Goal: Information Seeking & Learning: Find contact information

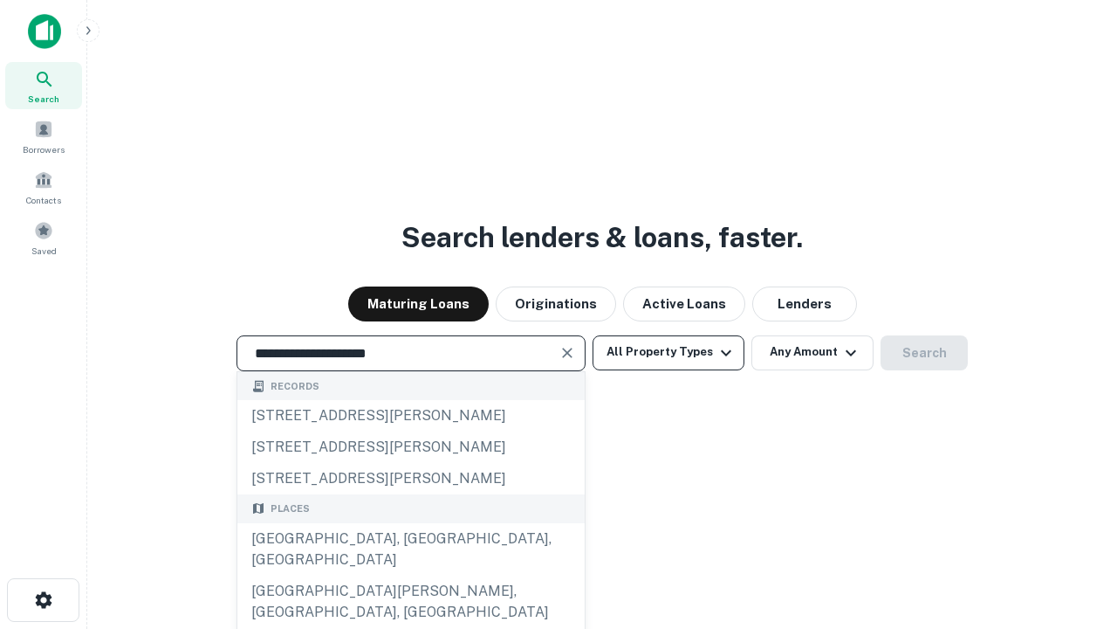
click at [410, 575] on div "Santa Monica, CA, USA" at bounding box center [410, 549] width 347 height 52
type input "**********"
click at [669, 352] on button "All Property Types" at bounding box center [669, 352] width 152 height 35
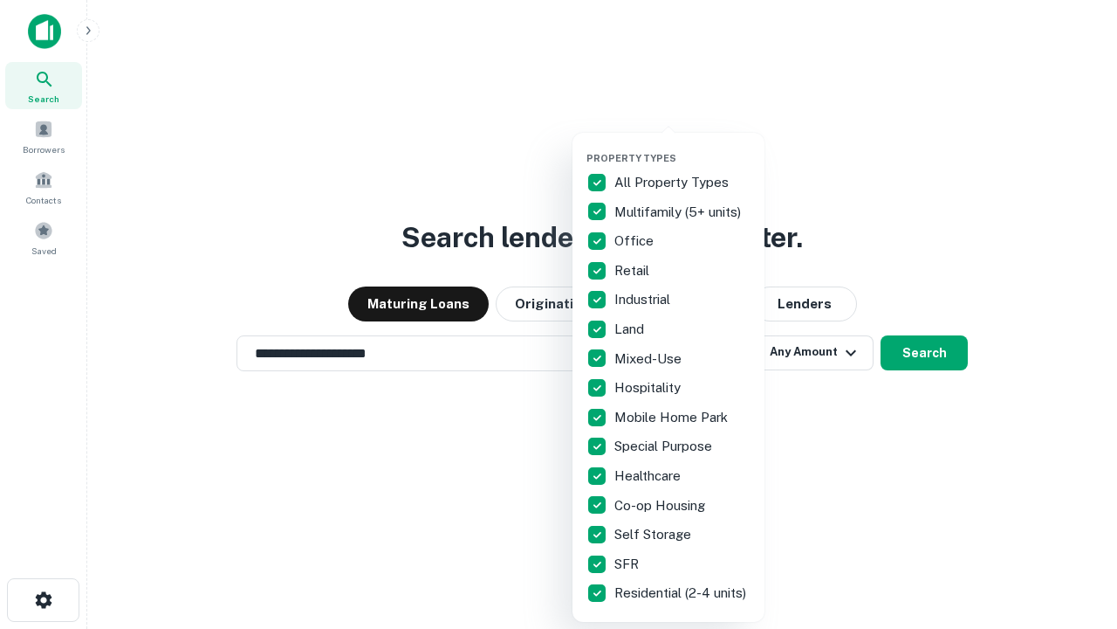
click at [683, 147] on button "button" at bounding box center [683, 147] width 192 height 1
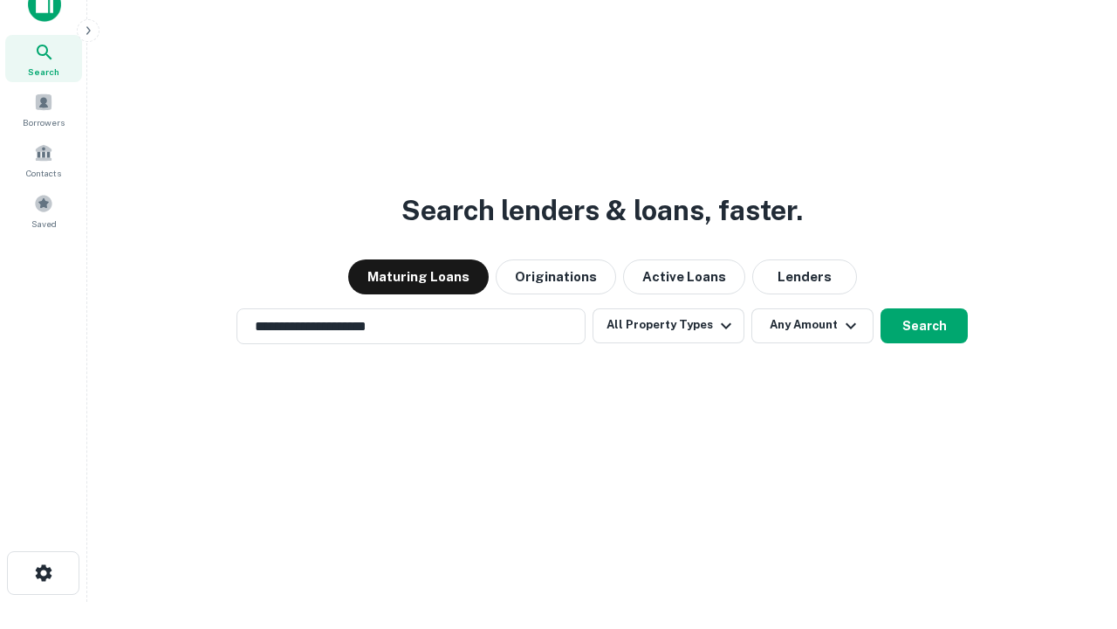
scroll to position [10, 210]
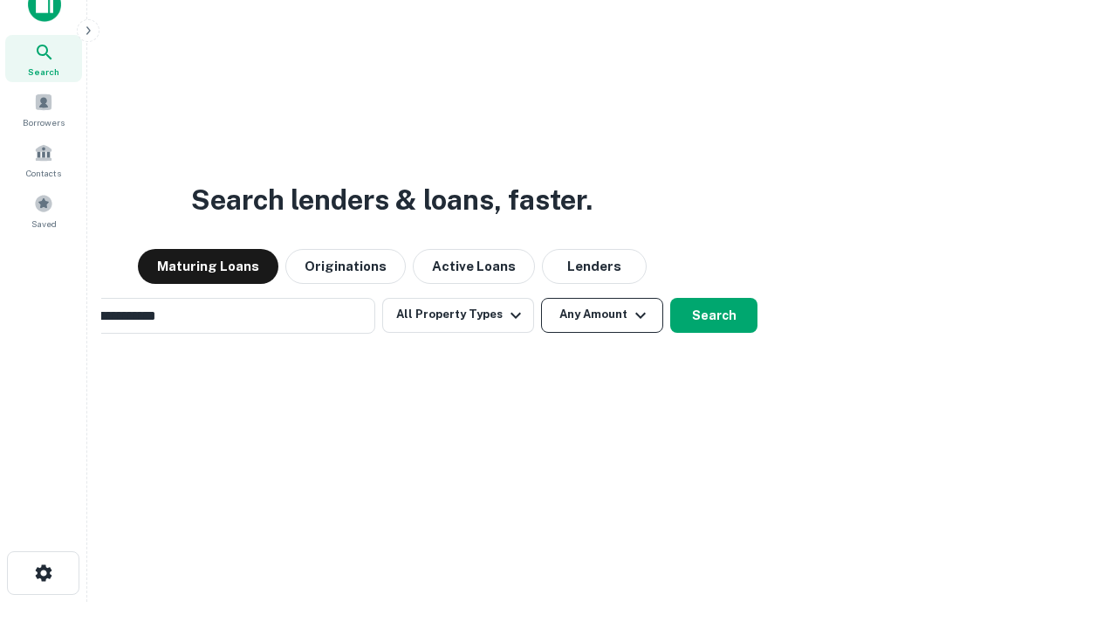
click at [541, 298] on button "Any Amount" at bounding box center [602, 315] width 122 height 35
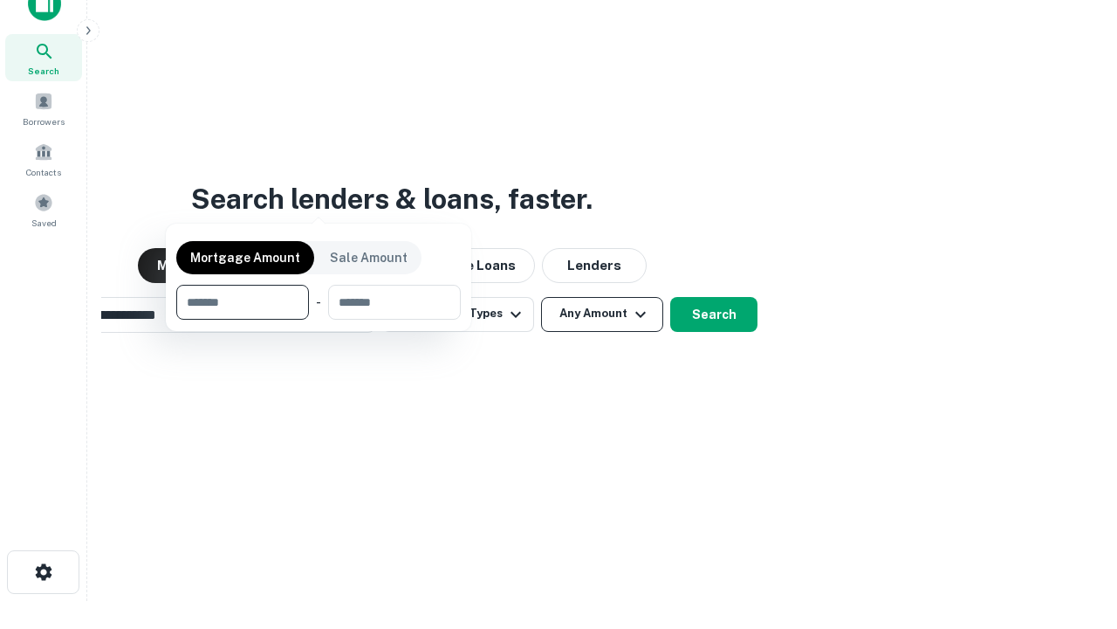
scroll to position [126, 494]
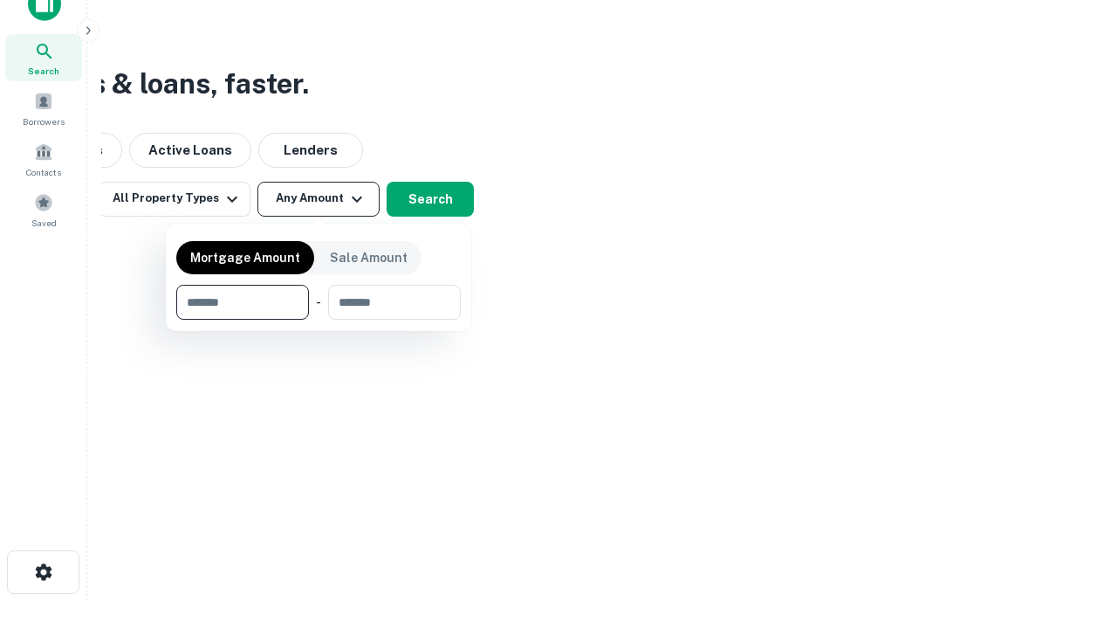
type input "*******"
click at [319, 320] on button "button" at bounding box center [318, 320] width 285 height 1
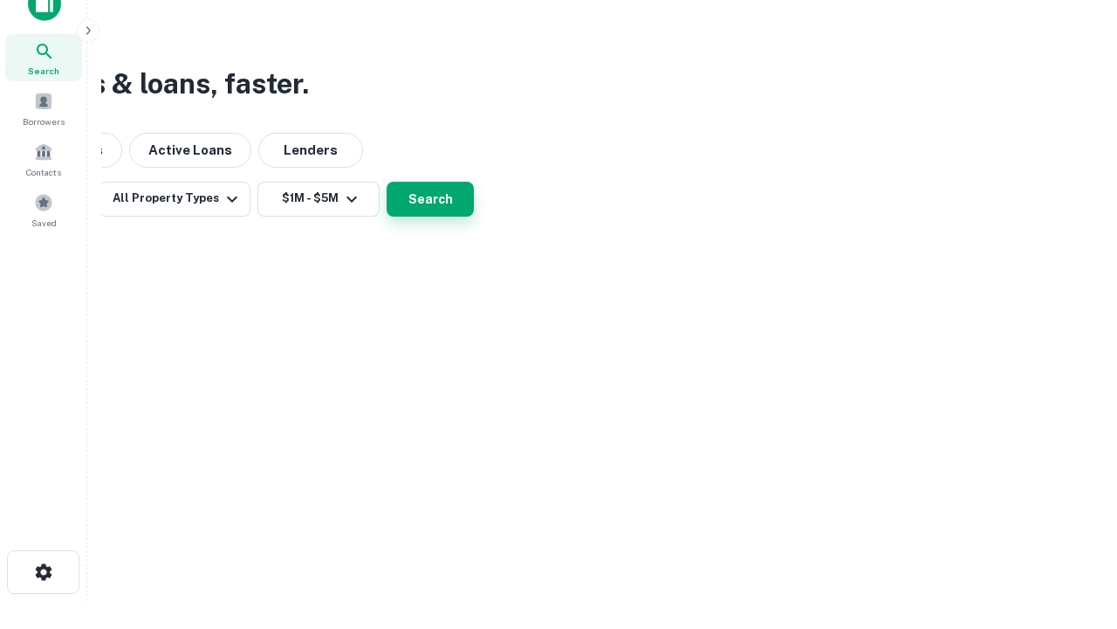
click at [474, 217] on button "Search" at bounding box center [430, 199] width 87 height 35
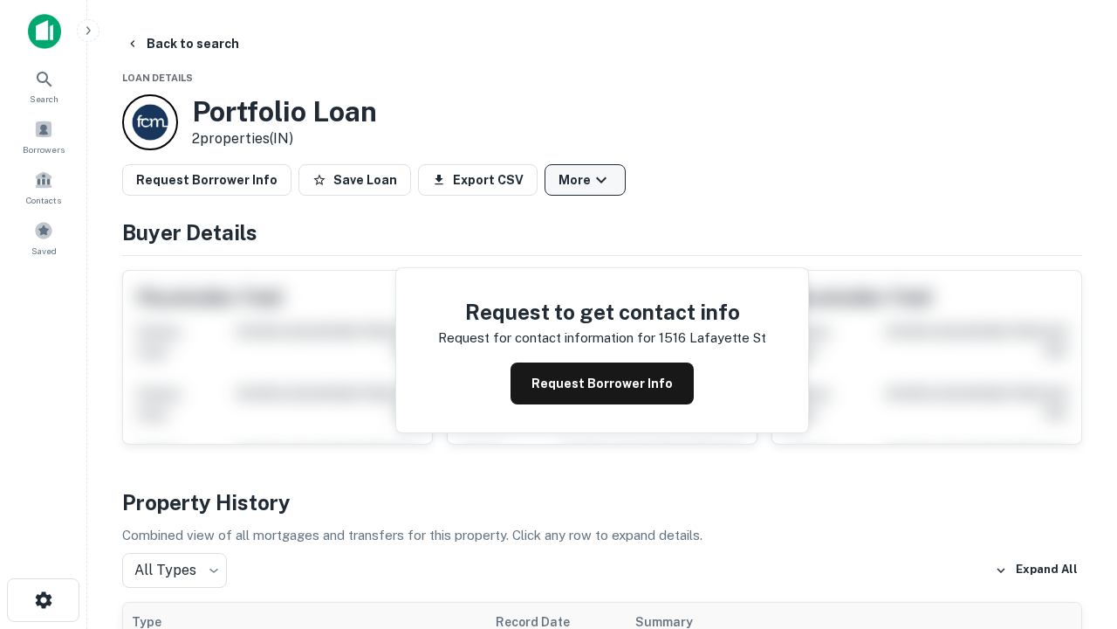
click at [585, 180] on button "More" at bounding box center [585, 179] width 81 height 31
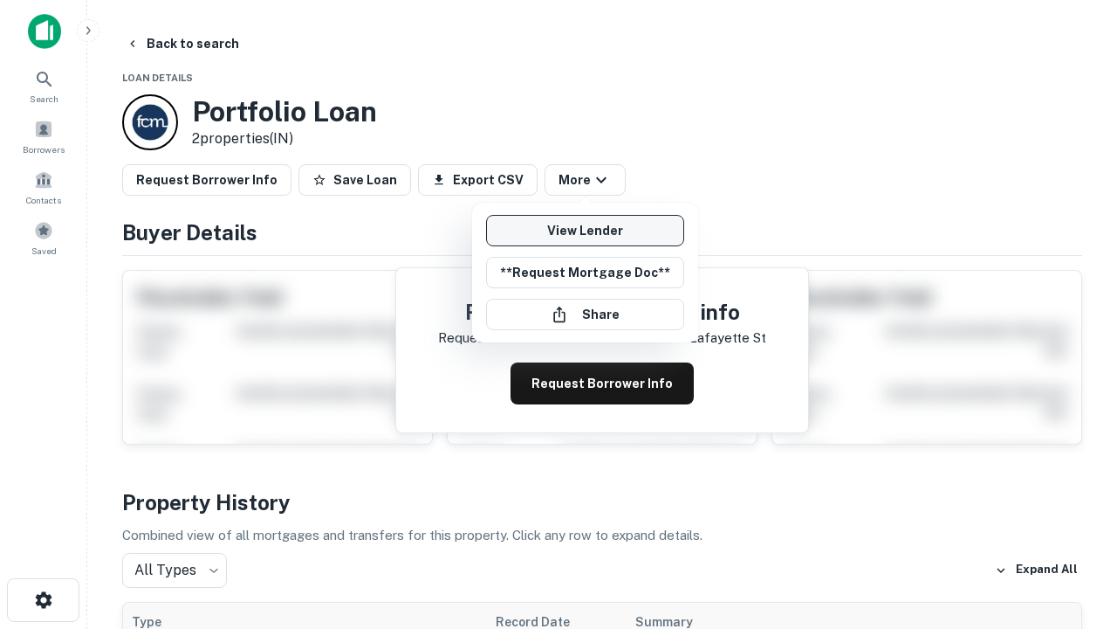
click at [585, 230] on link "View Lender" at bounding box center [585, 230] width 198 height 31
